Goal: Transaction & Acquisition: Purchase product/service

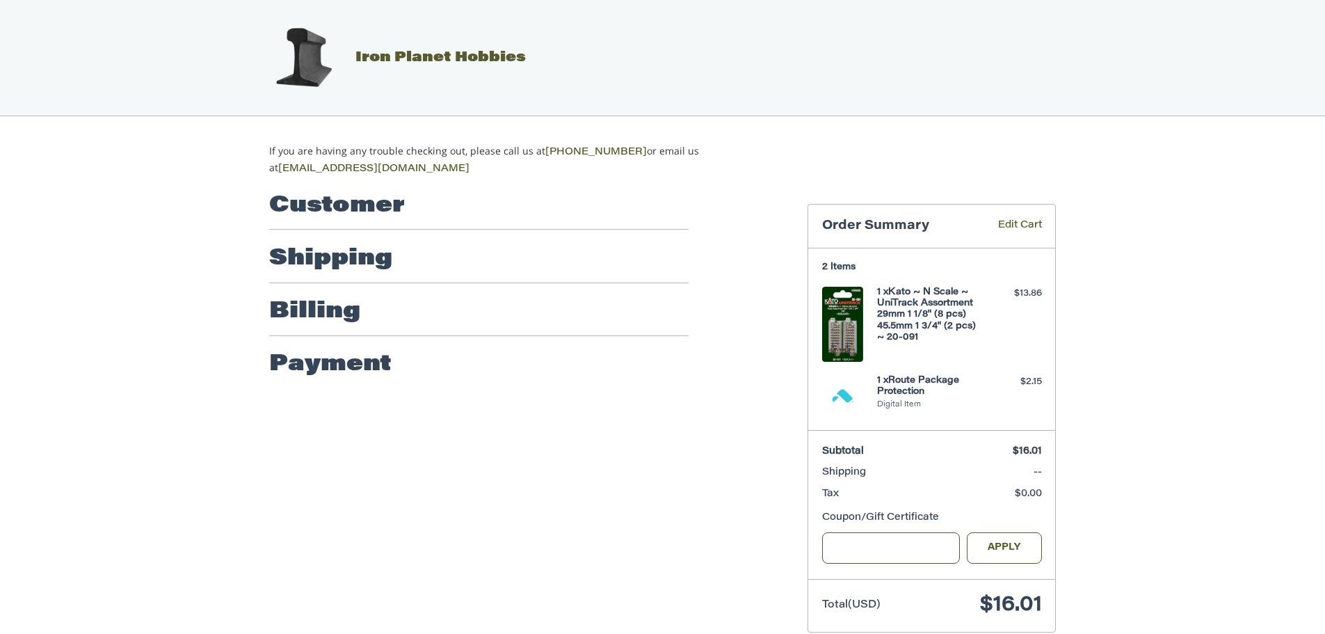
scroll to position [22, 0]
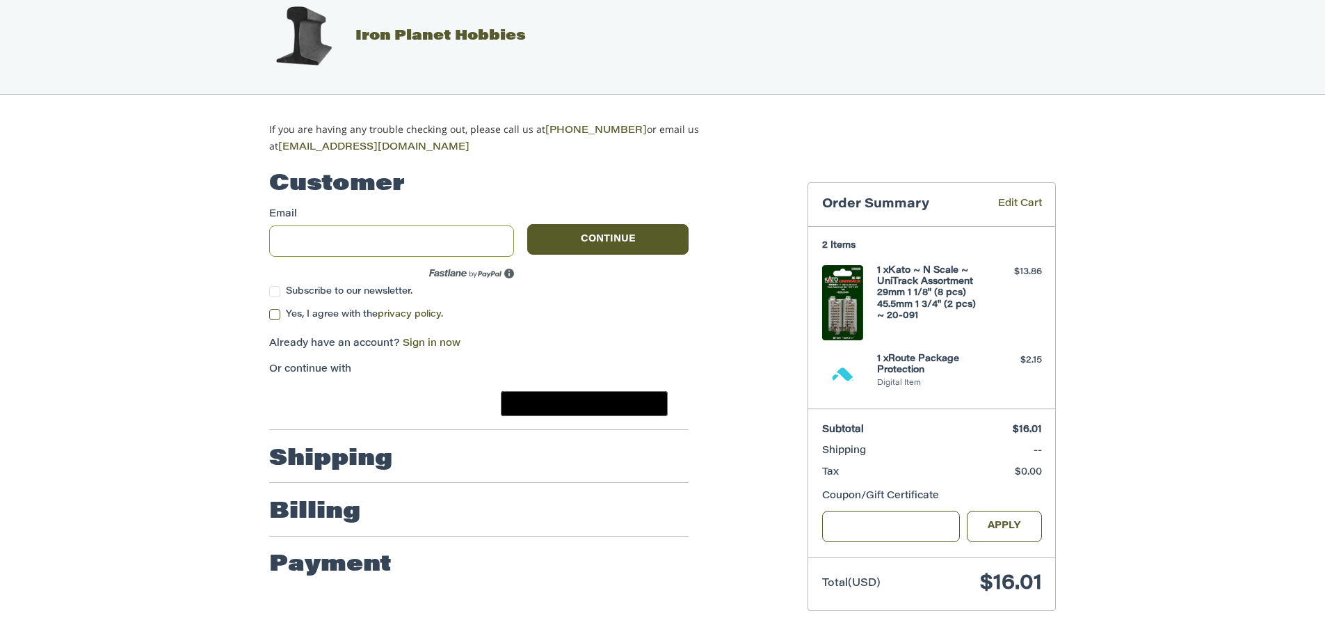
click at [378, 243] on input "Email" at bounding box center [391, 240] width 245 height 31
type input "**********"
click at [630, 237] on button "Continue" at bounding box center [607, 239] width 161 height 31
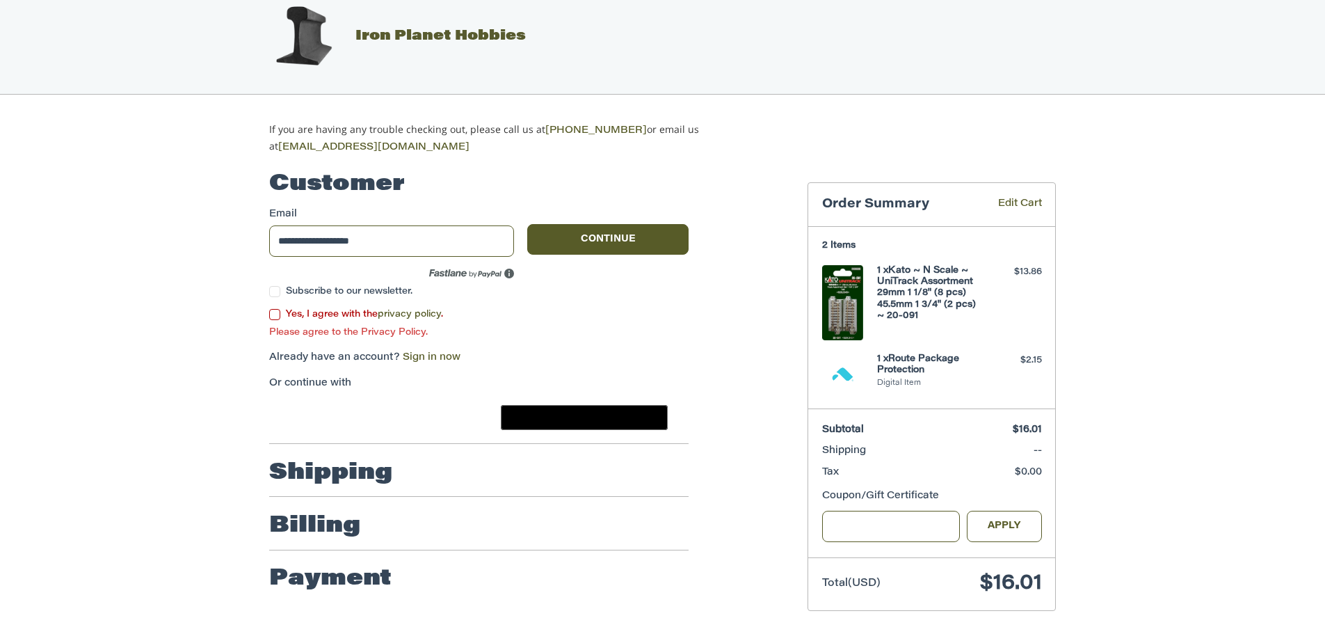
click at [277, 310] on label "Yes, I agree with the privacy policy ." at bounding box center [478, 314] width 419 height 11
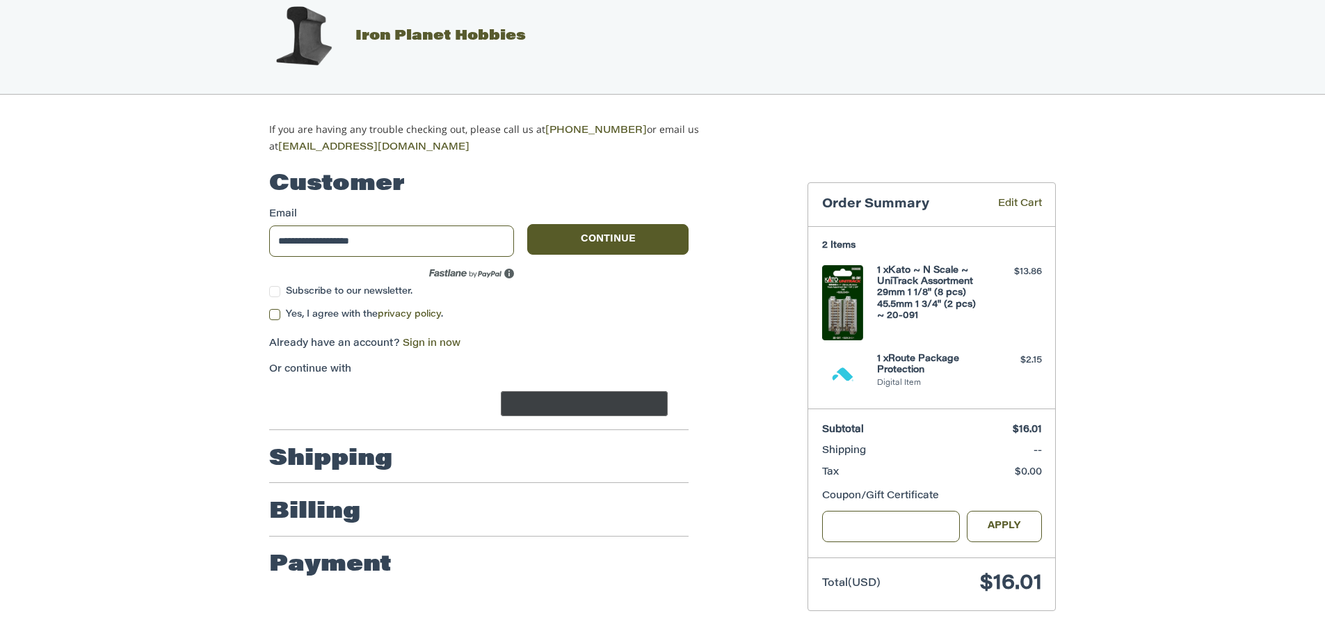
click at [608, 399] on text "••••••" at bounding box center [616, 405] width 22 height 12
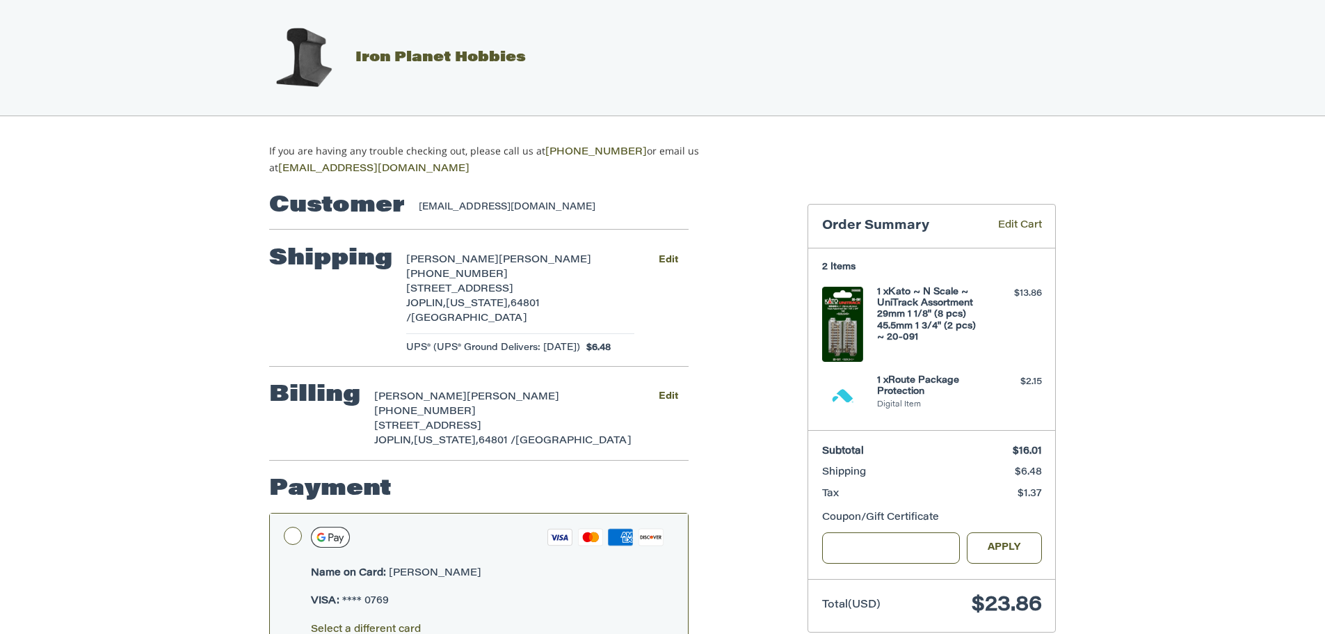
scroll to position [119, 0]
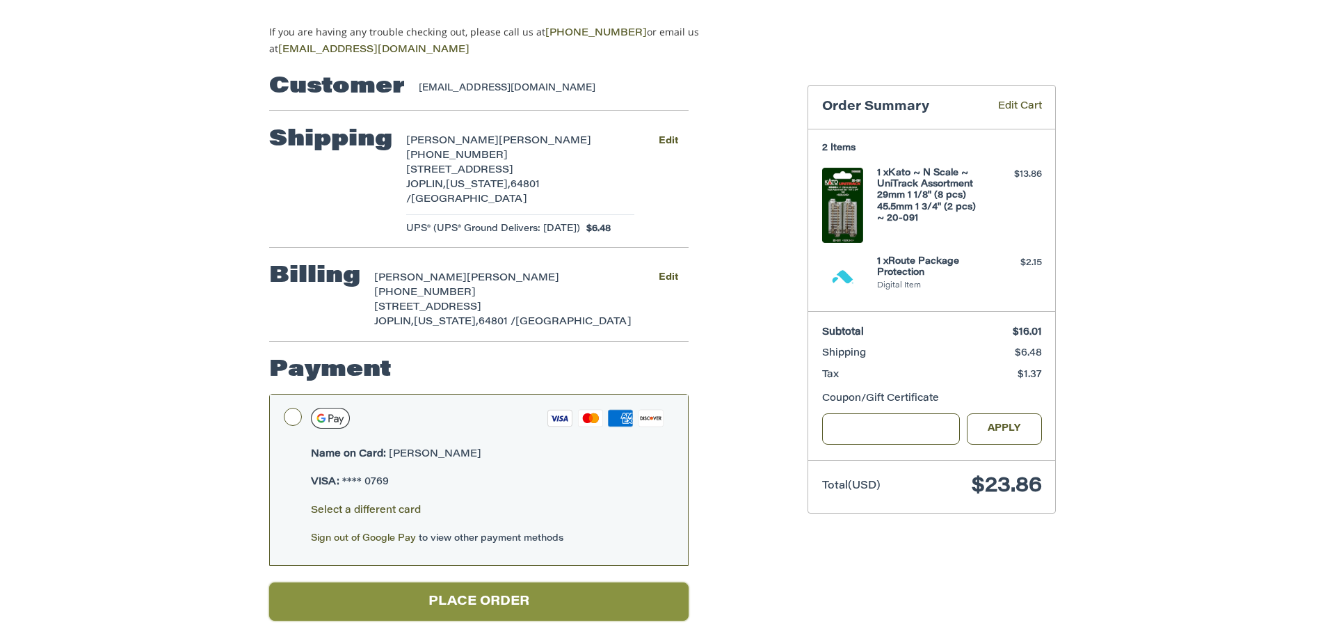
click at [461, 582] on button "Place Order" at bounding box center [478, 601] width 419 height 38
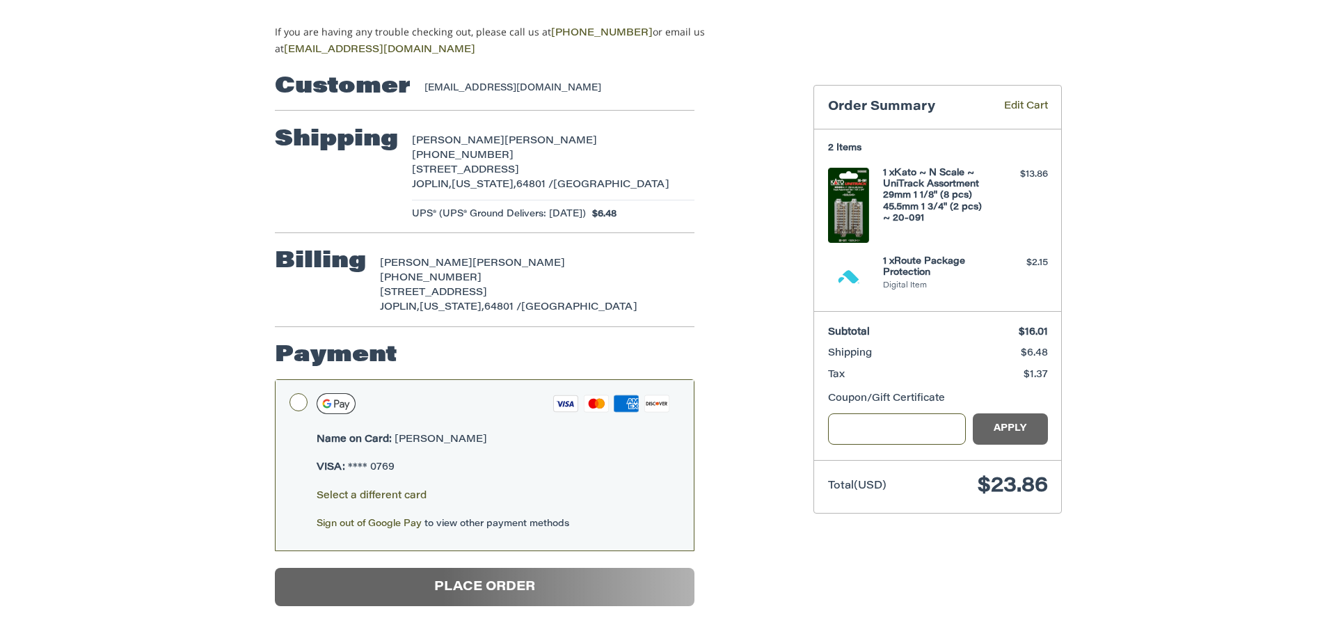
scroll to position [0, 0]
